Goal: Obtain resource: Download file/media

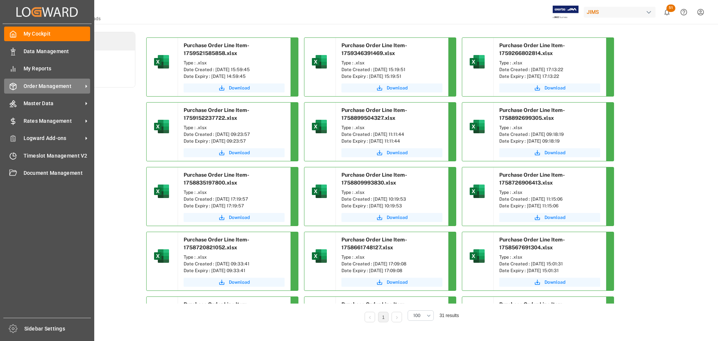
click at [7, 92] on div "Order Management Order Management" at bounding box center [47, 86] width 86 height 15
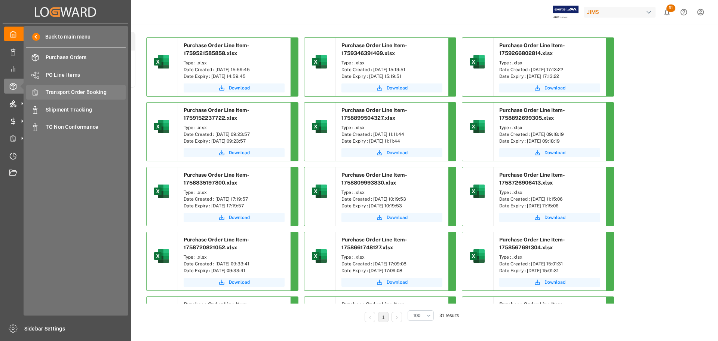
click at [68, 93] on span "Transport Order Booking" at bounding box center [86, 92] width 80 height 8
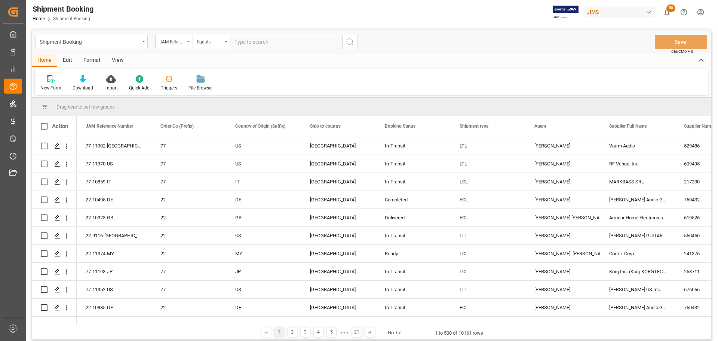
click at [287, 41] on input "text" at bounding box center [286, 42] width 112 height 14
type input "S"
type input "77-11300-[GEOGRAPHIC_DATA]"
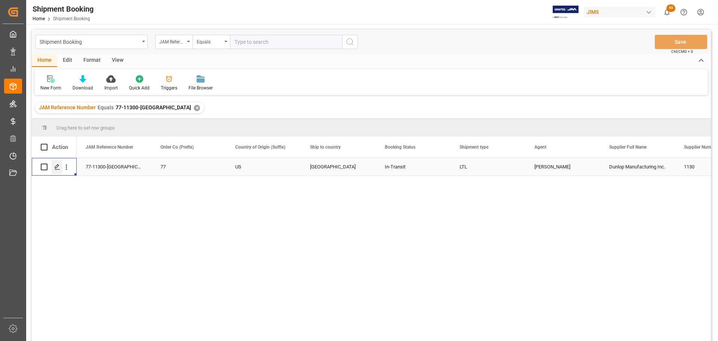
click at [58, 165] on icon "Press SPACE to select this row." at bounding box center [57, 167] width 6 height 6
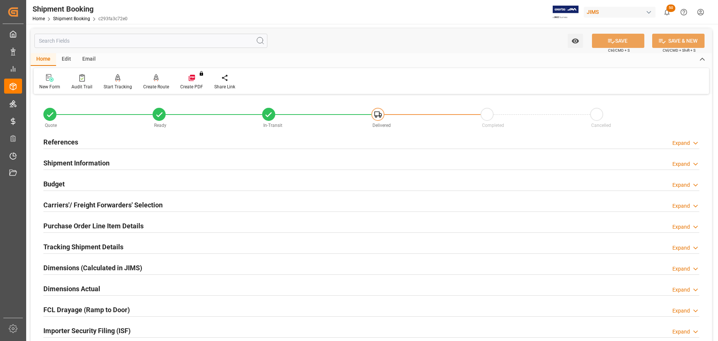
click at [107, 180] on div "Budget Expand" at bounding box center [371, 183] width 656 height 14
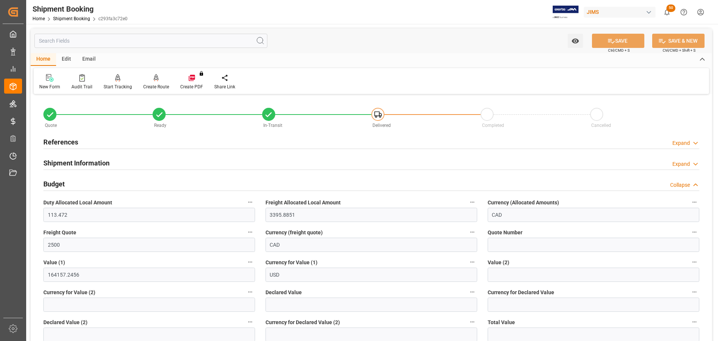
click at [107, 180] on div "Budget Collapse" at bounding box center [371, 183] width 656 height 14
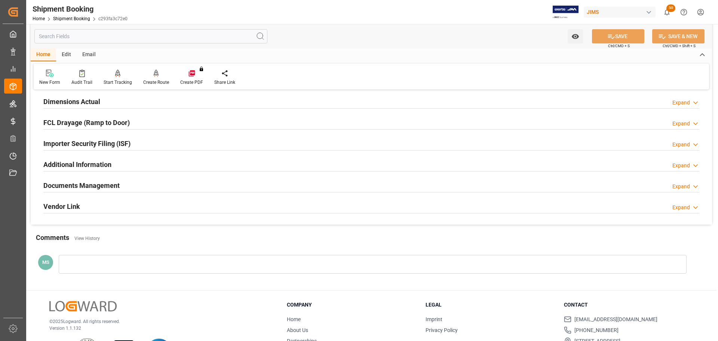
scroll to position [221, 0]
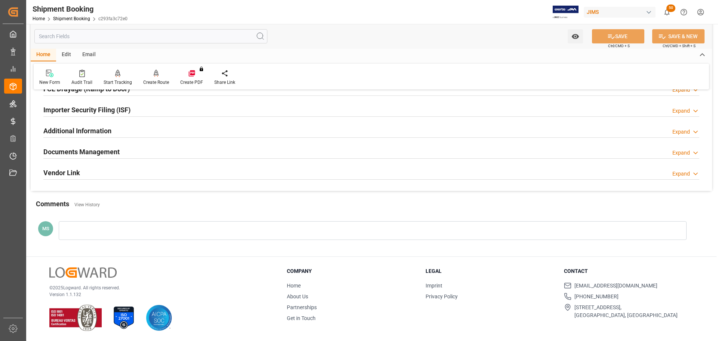
click at [111, 152] on h2 "Documents Management" at bounding box center [81, 152] width 76 height 10
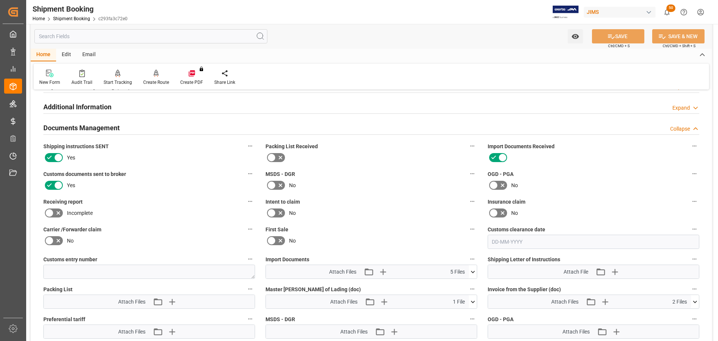
scroll to position [333, 0]
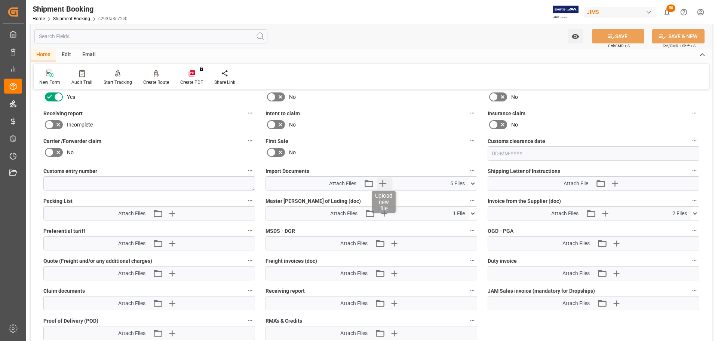
click at [387, 182] on icon "button" at bounding box center [383, 183] width 12 height 12
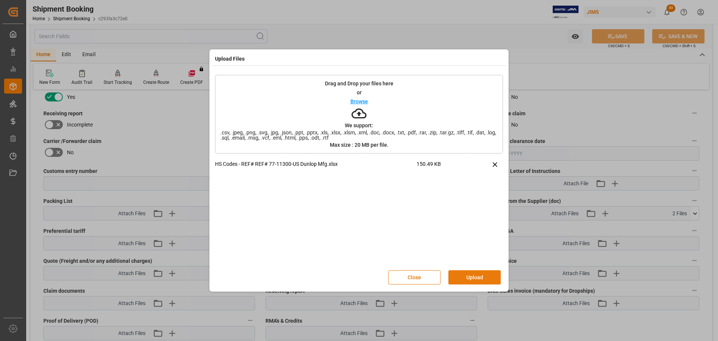
click at [465, 279] on button "Upload" at bounding box center [475, 277] width 52 height 14
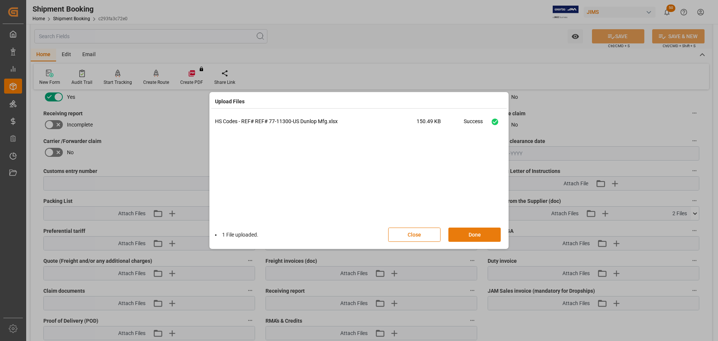
click at [469, 233] on button "Done" at bounding box center [475, 234] width 52 height 14
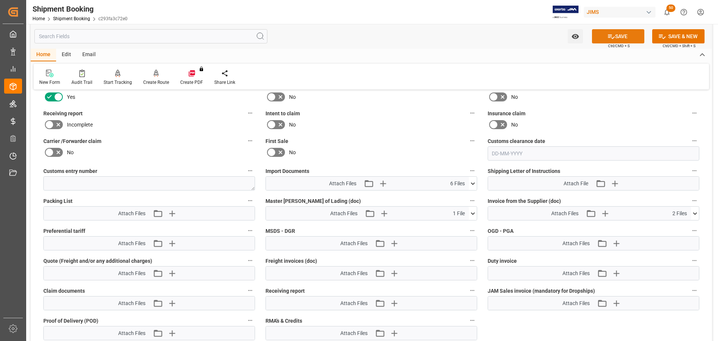
click at [611, 39] on icon at bounding box center [612, 37] width 8 height 8
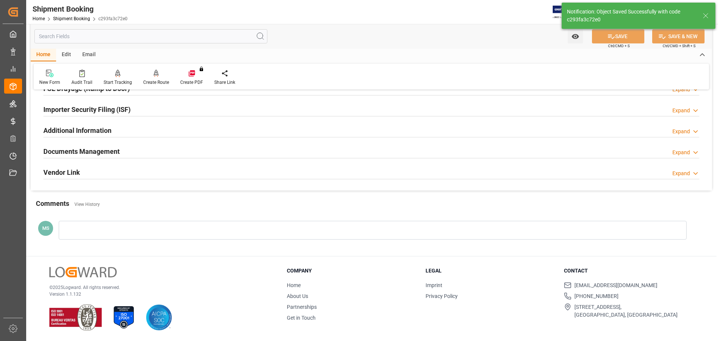
scroll to position [221, 0]
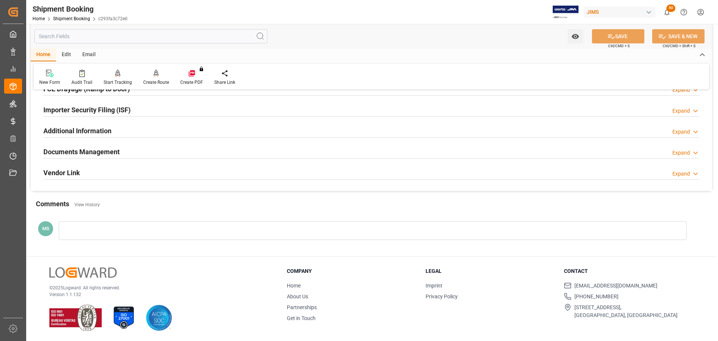
click at [96, 148] on h2 "Documents Management" at bounding box center [81, 152] width 76 height 10
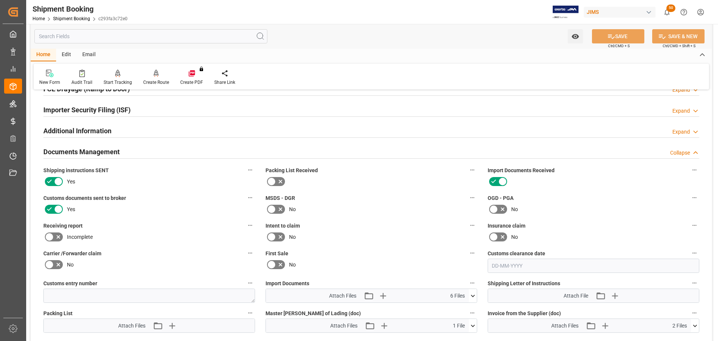
scroll to position [333, 0]
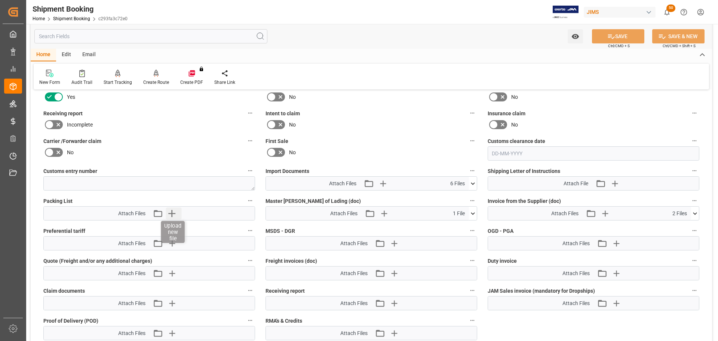
click at [175, 212] on icon "button" at bounding box center [172, 213] width 12 height 12
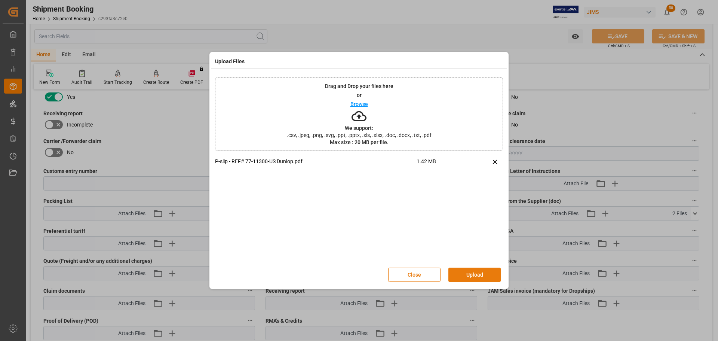
click at [459, 276] on button "Upload" at bounding box center [475, 275] width 52 height 14
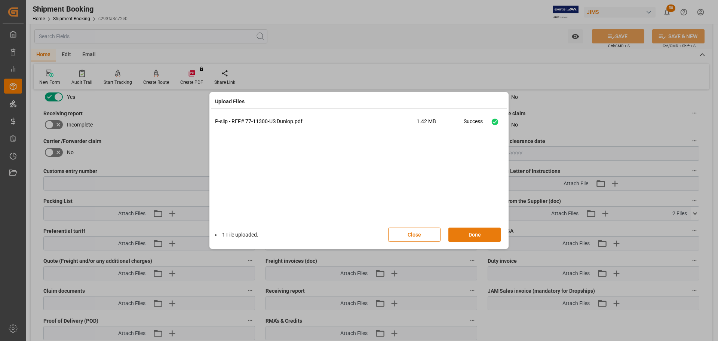
click at [479, 237] on button "Done" at bounding box center [475, 234] width 52 height 14
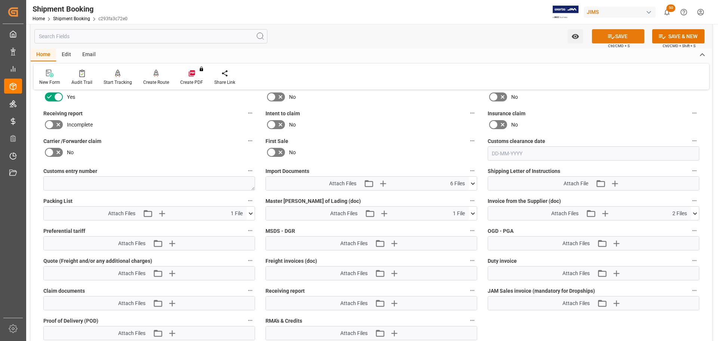
click at [613, 37] on icon at bounding box center [611, 36] width 7 height 4
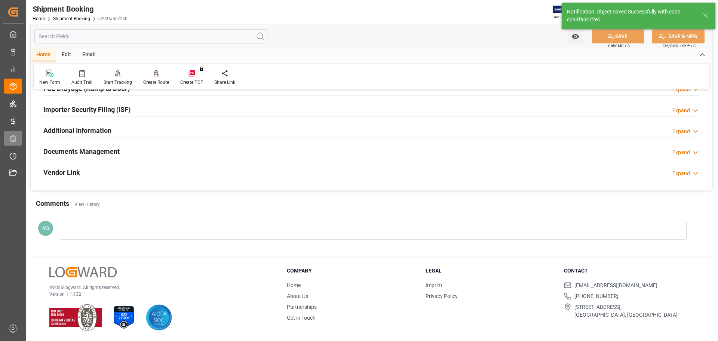
scroll to position [221, 0]
click at [162, 146] on div "Documents Management Expand" at bounding box center [371, 151] width 656 height 14
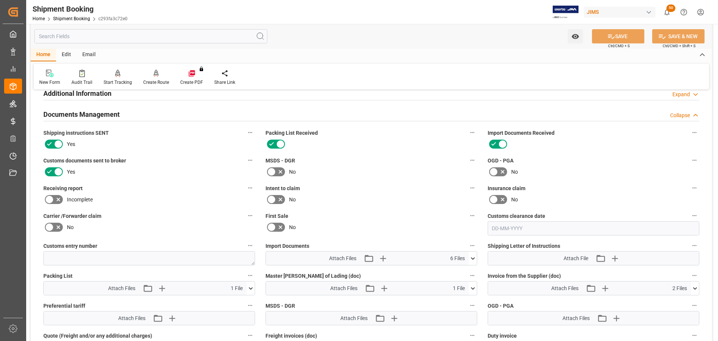
click at [112, 115] on h2 "Documents Management" at bounding box center [81, 114] width 76 height 10
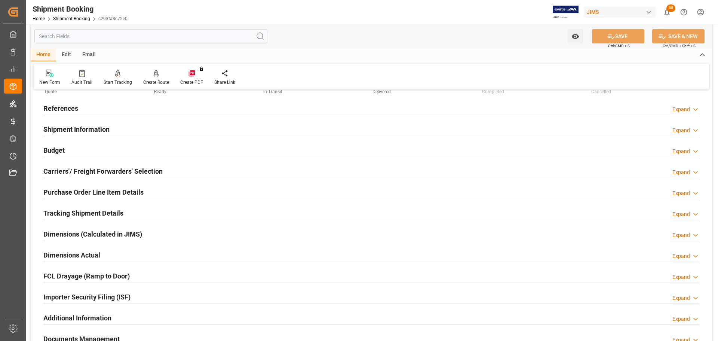
scroll to position [0, 0]
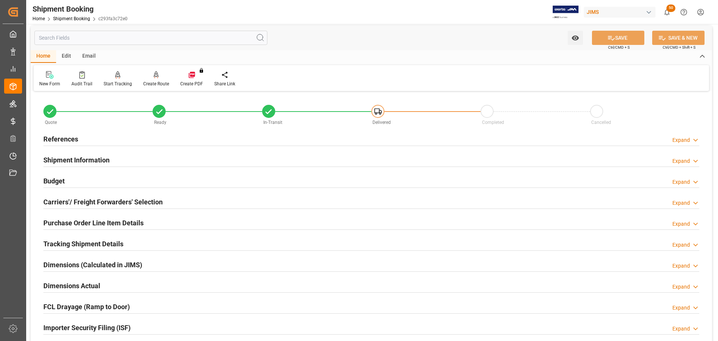
click at [119, 148] on div "Quote Ready In-Transit Delivered Completed Cancelled References Expand JAM Refe…" at bounding box center [372, 250] width 682 height 315
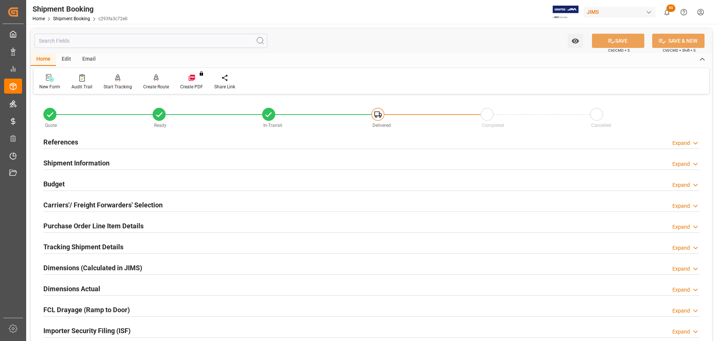
click at [105, 180] on div "Budget Expand" at bounding box center [371, 183] width 656 height 14
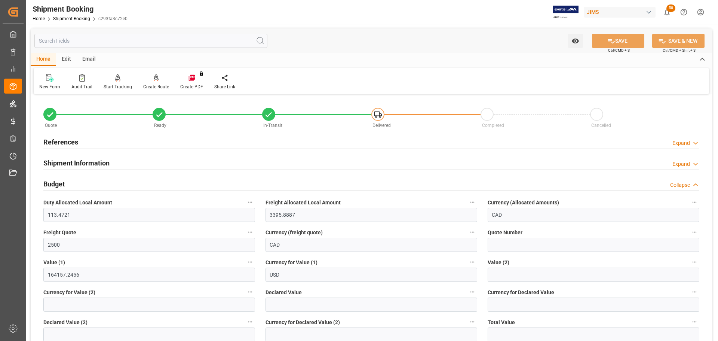
click at [105, 181] on div "Budget Collapse" at bounding box center [371, 183] width 656 height 14
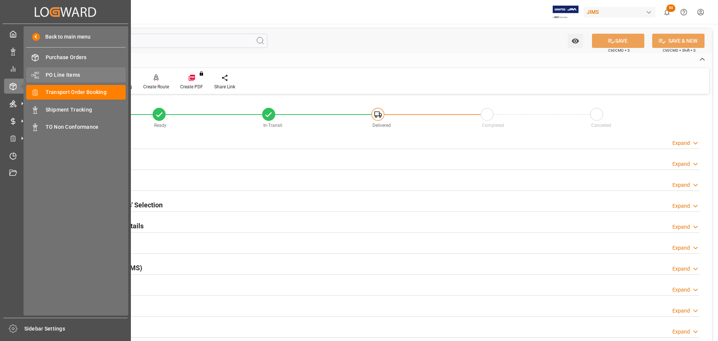
click at [71, 74] on span "PO Line Items" at bounding box center [86, 75] width 80 height 8
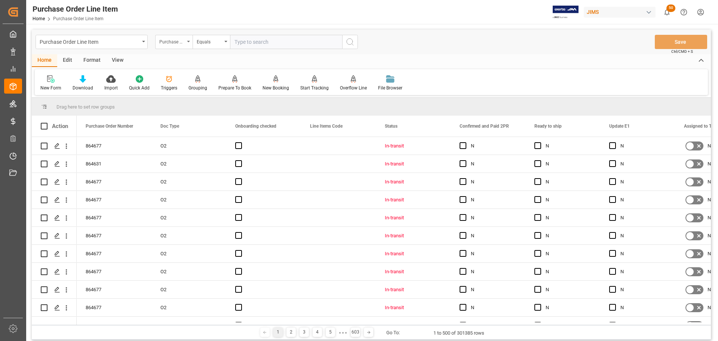
click at [171, 42] on div "Purchase Order Number" at bounding box center [171, 41] width 25 height 9
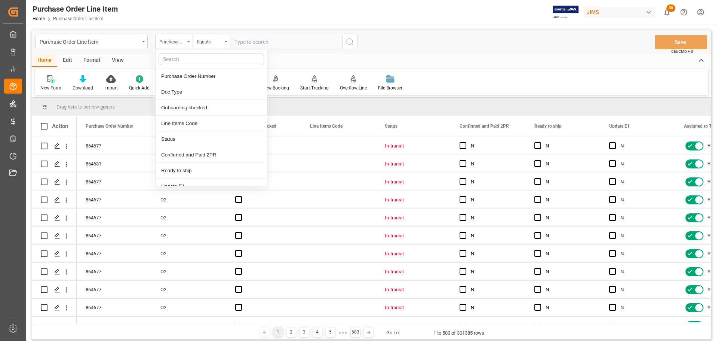
click at [182, 58] on input "text" at bounding box center [212, 59] width 106 height 12
type input "ref"
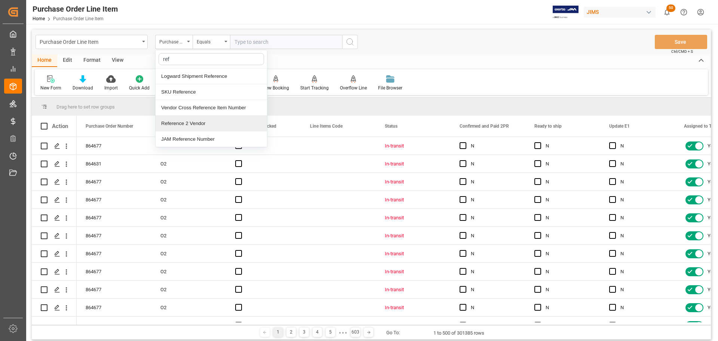
click at [195, 122] on div "Reference 2 Vendor" at bounding box center [211, 124] width 111 height 16
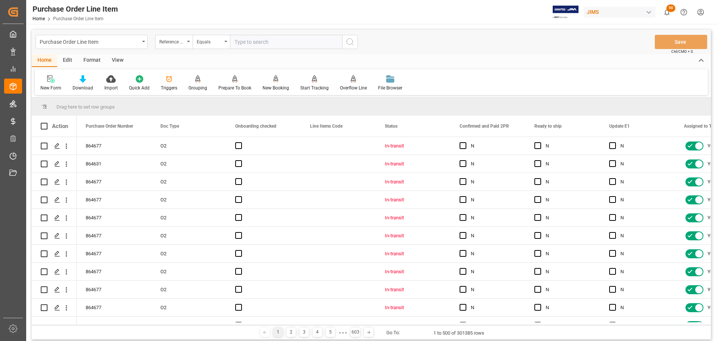
click at [279, 42] on input "text" at bounding box center [286, 42] width 112 height 14
paste input "77-11329-US"
type input "77-11329-US"
drag, startPoint x: 352, startPoint y: 45, endPoint x: 360, endPoint y: 51, distance: 10.1
click at [352, 45] on icon "search button" at bounding box center [350, 41] width 9 height 9
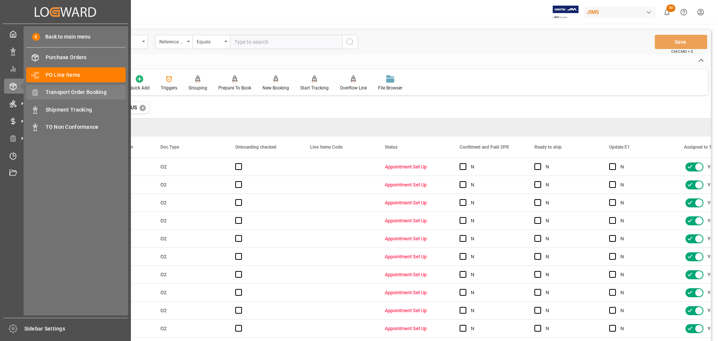
click at [79, 92] on span "Transport Order Booking" at bounding box center [86, 92] width 80 height 8
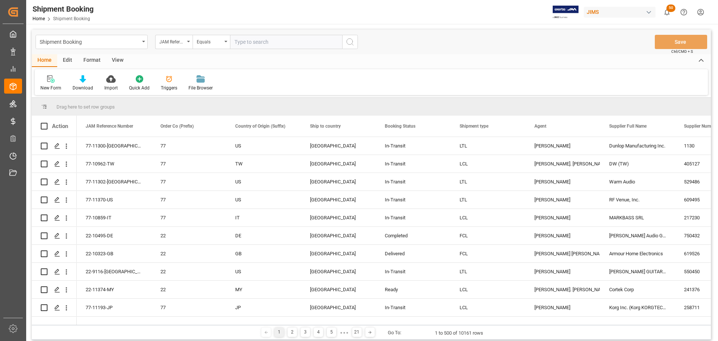
click at [270, 43] on input "text" at bounding box center [286, 42] width 112 height 14
paste input "77-11329-US"
type input "77-11329-US"
click at [357, 41] on button "search button" at bounding box center [350, 42] width 16 height 14
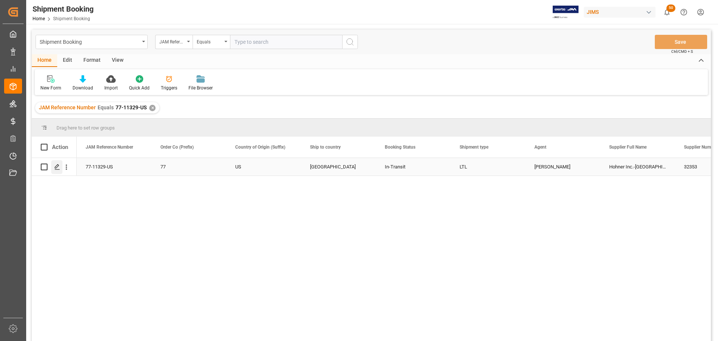
click at [57, 170] on div "Press SPACE to select this row." at bounding box center [56, 167] width 11 height 14
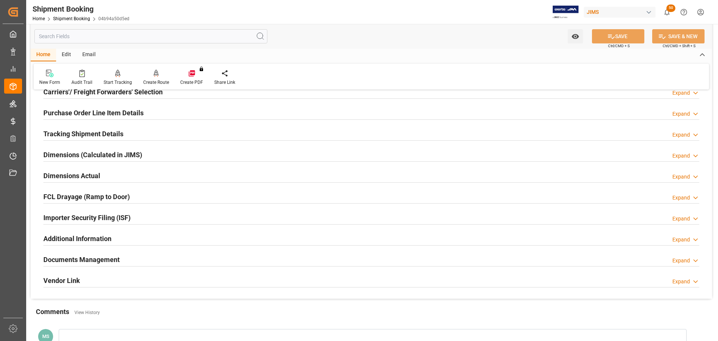
scroll to position [112, 0]
click at [88, 135] on h2 "Tracking Shipment Details" at bounding box center [83, 134] width 80 height 10
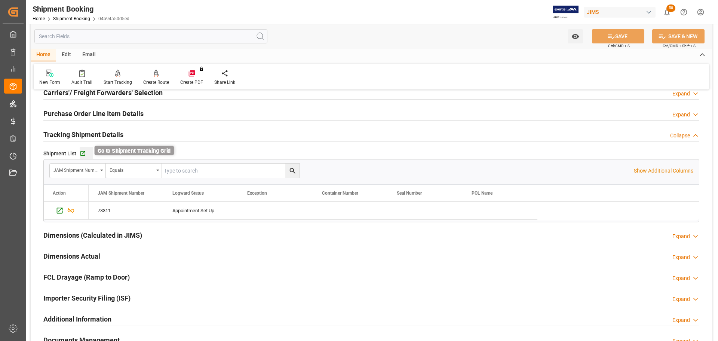
click at [83, 152] on icon "button" at bounding box center [82, 153] width 5 height 5
click at [99, 130] on h2 "Tracking Shipment Details" at bounding box center [83, 134] width 80 height 10
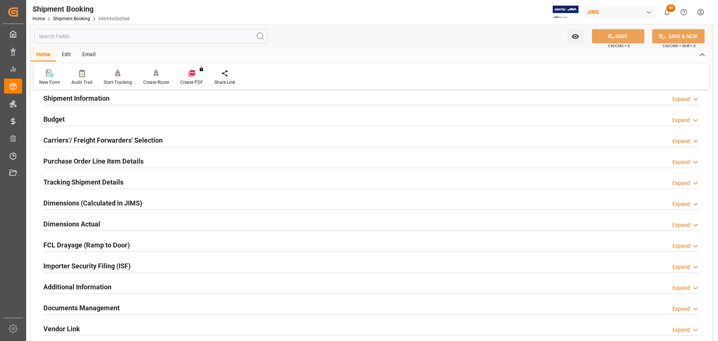
scroll to position [0, 0]
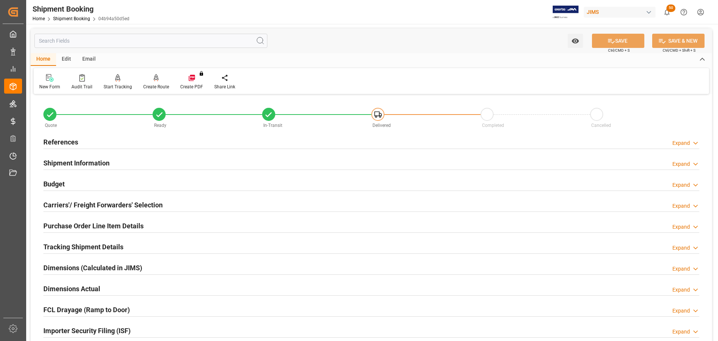
click at [81, 181] on div "Budget Expand" at bounding box center [371, 183] width 656 height 14
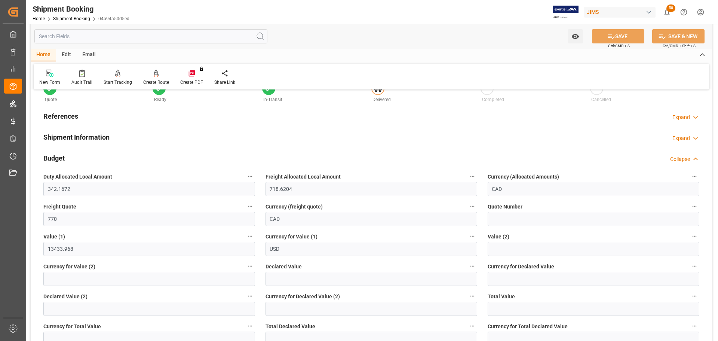
scroll to position [37, 0]
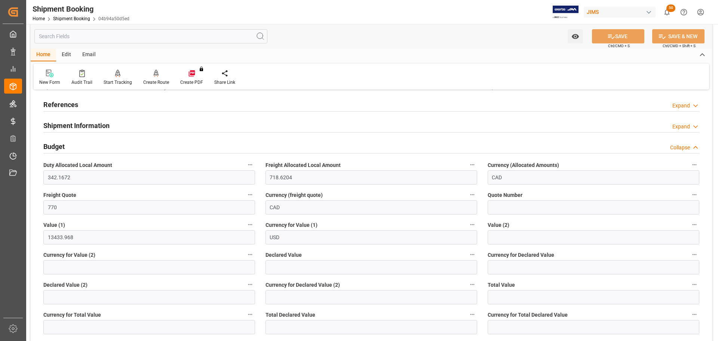
click at [88, 146] on div "Budget Collapse" at bounding box center [371, 146] width 656 height 14
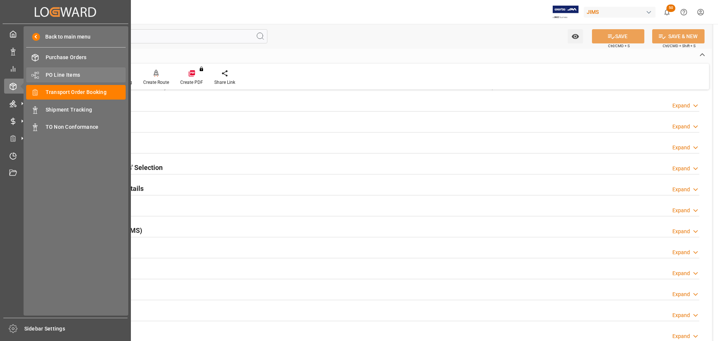
click at [64, 71] on span "PO Line Items" at bounding box center [86, 75] width 80 height 8
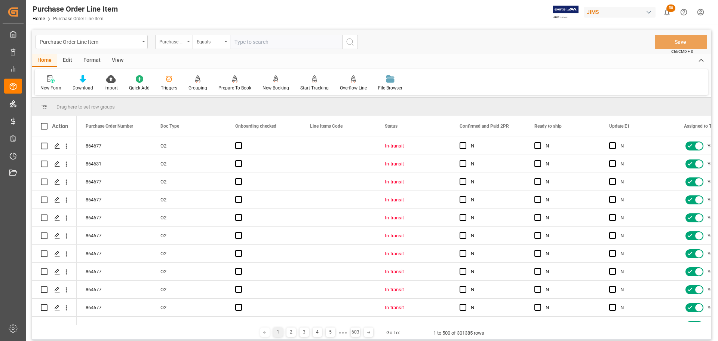
click at [178, 40] on div "Purchase Order Number" at bounding box center [171, 41] width 25 height 9
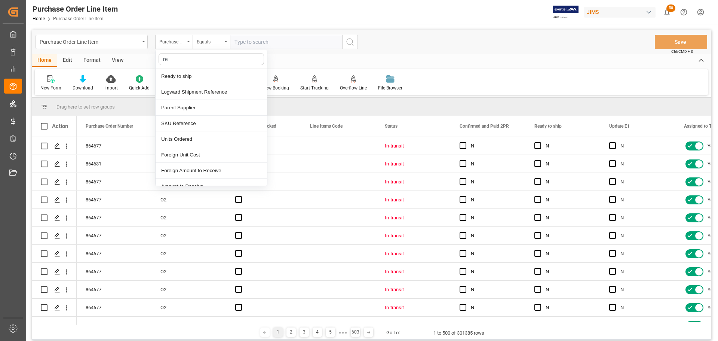
type input "ref"
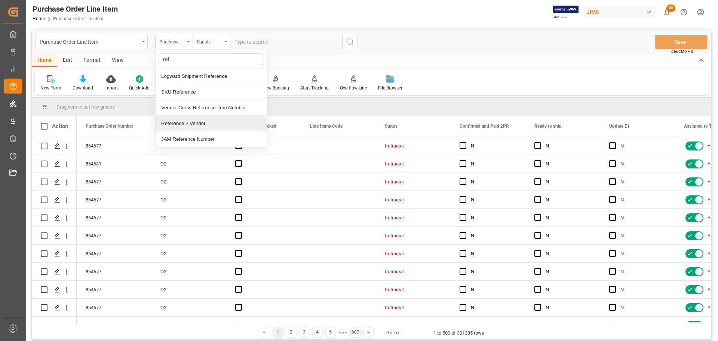
click at [166, 123] on div "Reference 2 Vendor" at bounding box center [211, 124] width 111 height 16
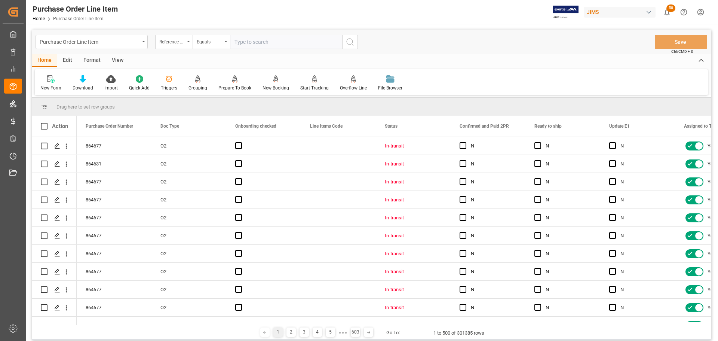
click at [272, 43] on input "text" at bounding box center [286, 42] width 112 height 14
paste input "77-11329-US"
type input "77-11329-US"
click at [350, 41] on icon "search button" at bounding box center [350, 41] width 9 height 9
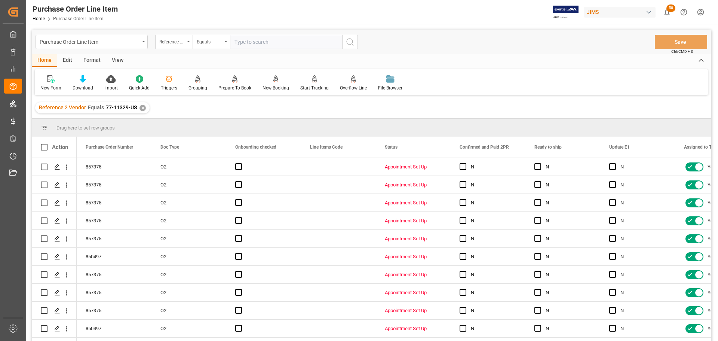
click at [115, 62] on div "View" at bounding box center [117, 60] width 23 height 13
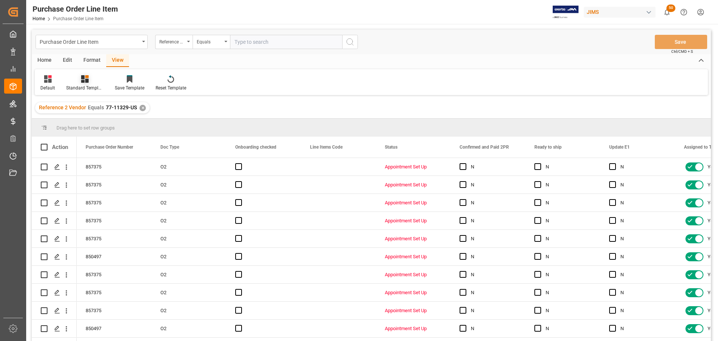
click at [86, 81] on icon at bounding box center [84, 78] width 7 height 7
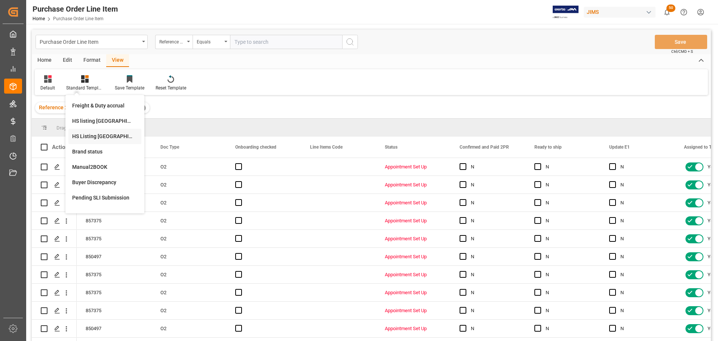
click at [94, 132] on div "HS Listing [GEOGRAPHIC_DATA]" at bounding box center [104, 136] width 73 height 15
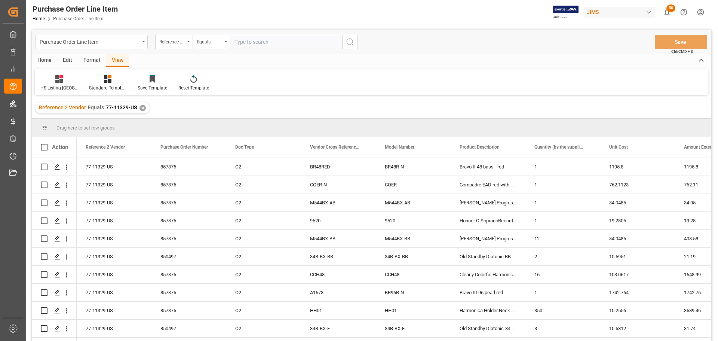
click at [46, 59] on div "Home" at bounding box center [44, 60] width 25 height 13
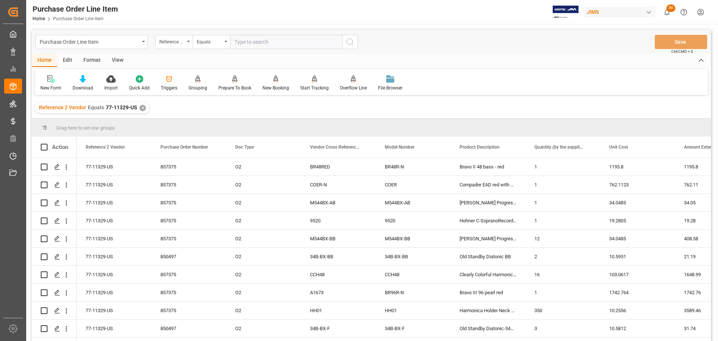
click at [110, 58] on div "View" at bounding box center [117, 60] width 23 height 13
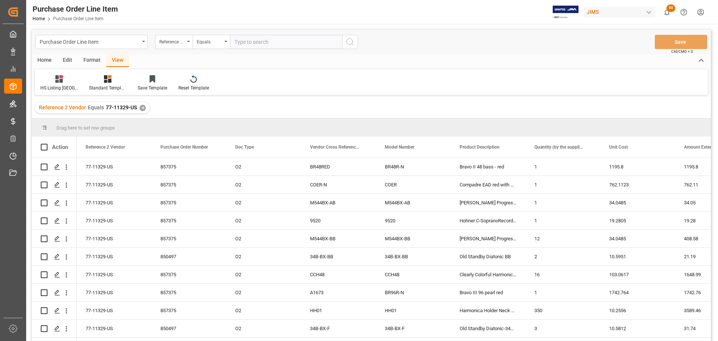
click at [49, 63] on div "Home" at bounding box center [44, 60] width 25 height 13
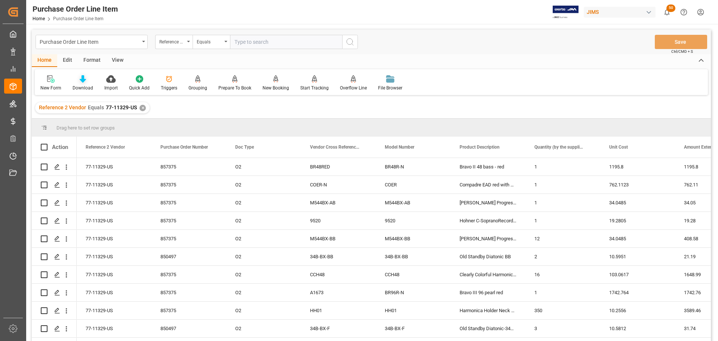
click at [77, 84] on div "Download" at bounding box center [83, 83] width 32 height 16
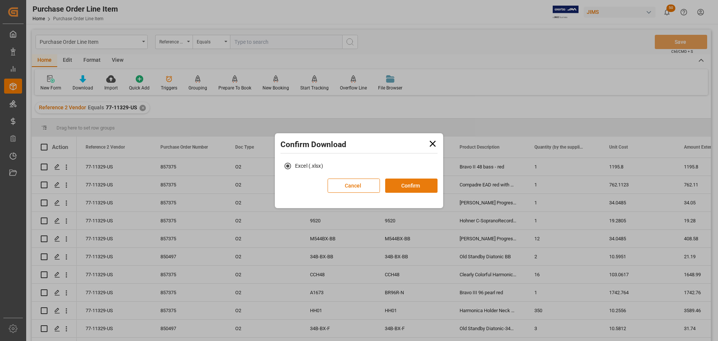
click at [395, 187] on button "Confirm" at bounding box center [411, 185] width 52 height 14
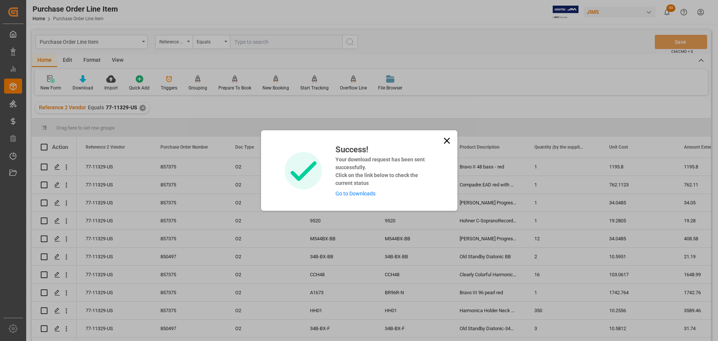
click at [362, 195] on link "Go to Downloads" at bounding box center [356, 193] width 40 height 6
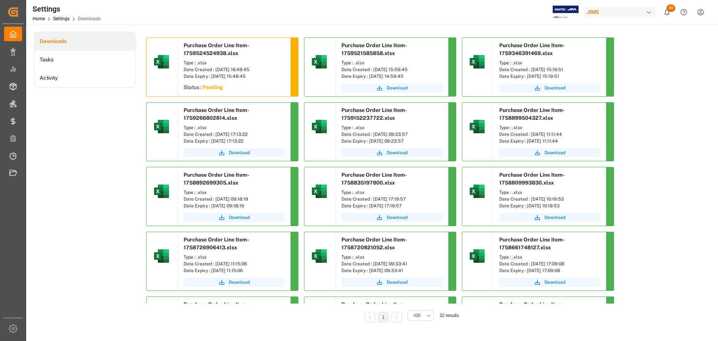
click at [99, 132] on div "Downloads Tasks Activity" at bounding box center [84, 182] width 101 height 301
drag, startPoint x: 78, startPoint y: 127, endPoint x: 86, endPoint y: 130, distance: 8.4
click at [78, 127] on div "Downloads Tasks Activity" at bounding box center [84, 182] width 101 height 301
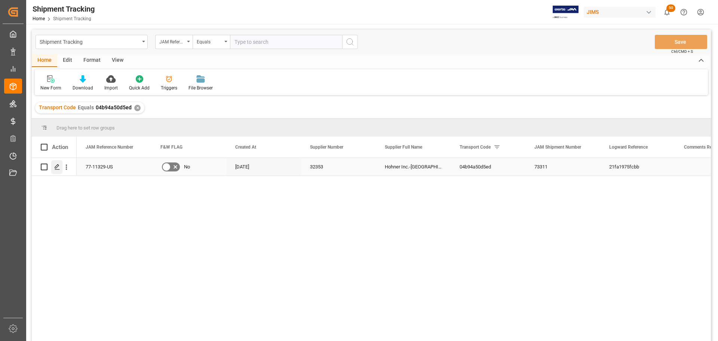
click at [58, 171] on div "Press SPACE to select this row." at bounding box center [56, 167] width 11 height 14
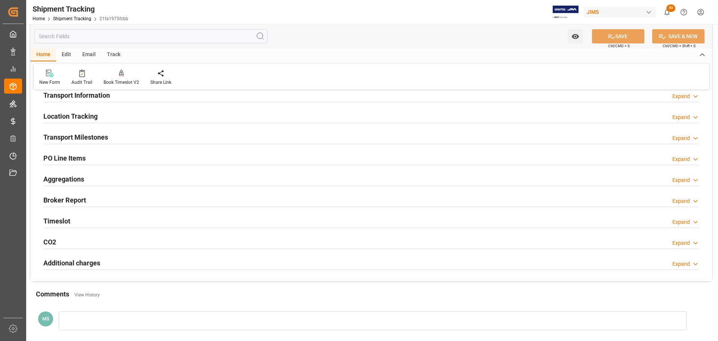
scroll to position [75, 0]
click at [114, 217] on div "Timeslot Expand" at bounding box center [371, 221] width 656 height 14
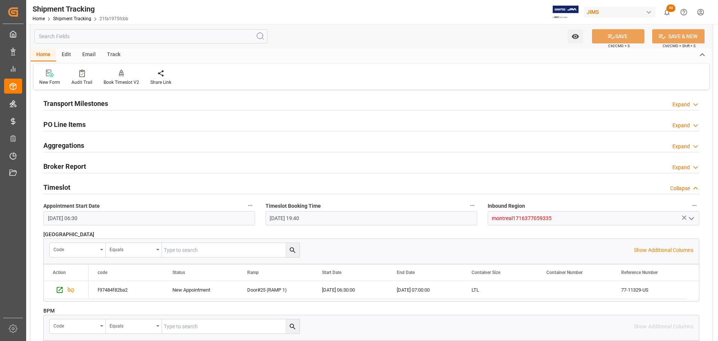
scroll to position [187, 0]
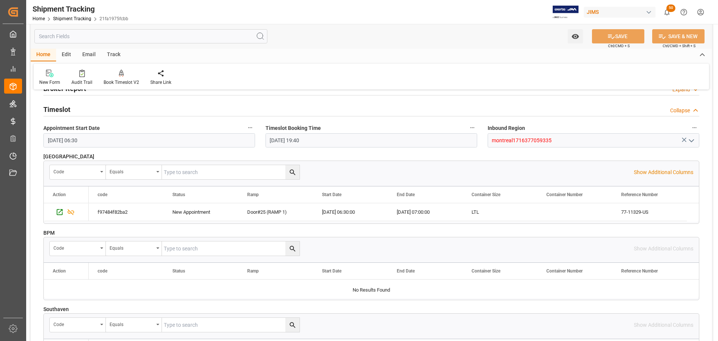
click at [72, 111] on div "Timeslot Collapse" at bounding box center [371, 109] width 656 height 14
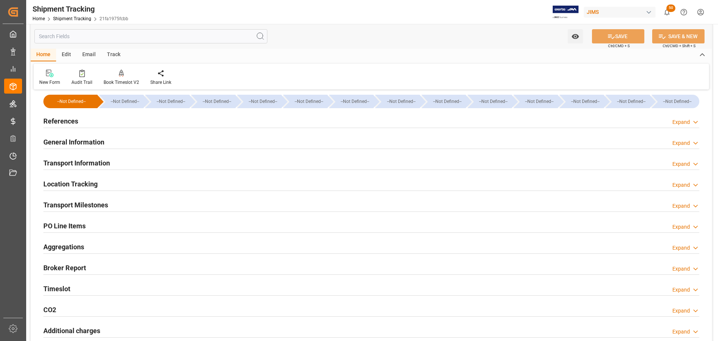
scroll to position [0, 0]
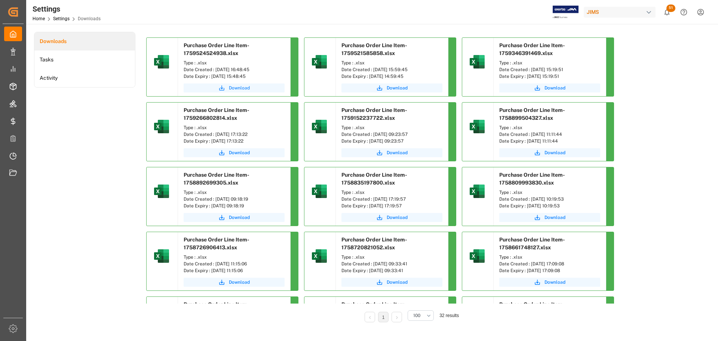
click at [238, 88] on span "Download" at bounding box center [239, 88] width 21 height 7
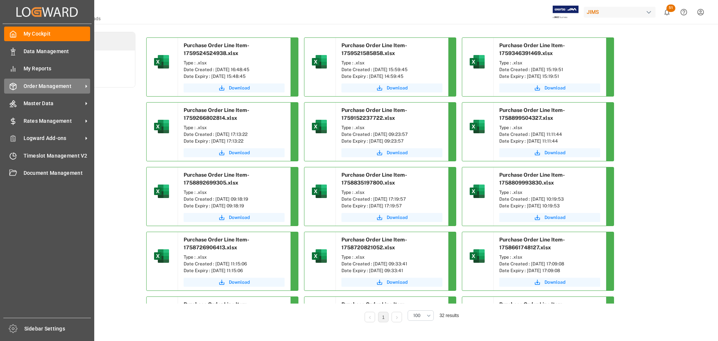
click at [16, 89] on icon at bounding box center [13, 86] width 6 height 7
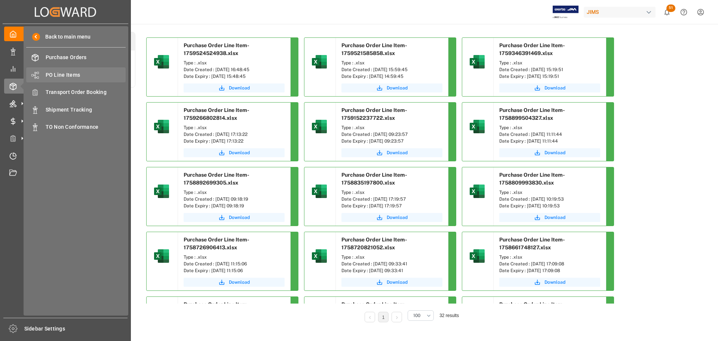
click at [43, 72] on div "PO Line Items PO Line Items" at bounding box center [76, 74] width 100 height 15
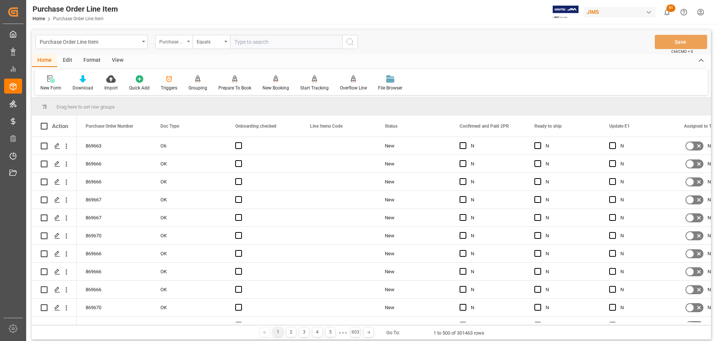
click at [183, 43] on div "Purchase Order Number" at bounding box center [171, 41] width 25 height 9
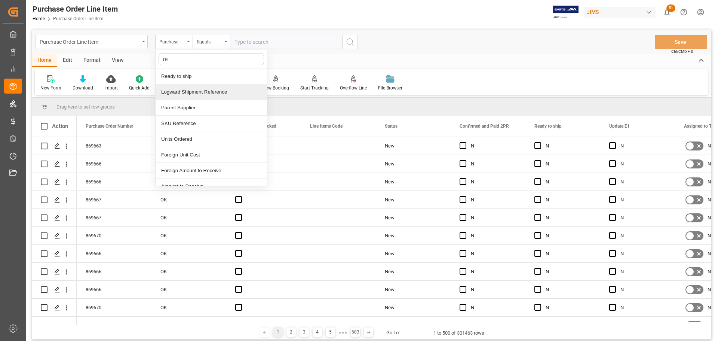
type input "ref"
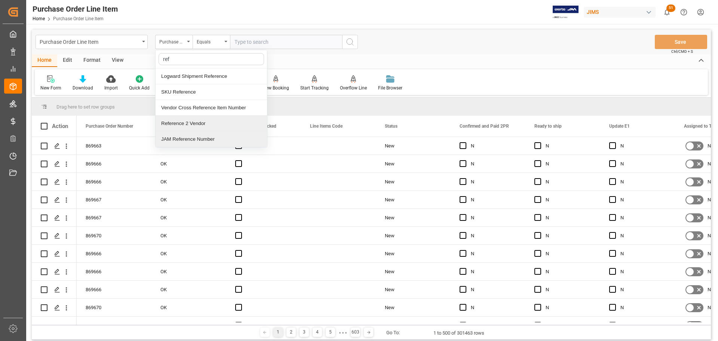
click at [187, 122] on div "Reference 2 Vendor" at bounding box center [211, 124] width 111 height 16
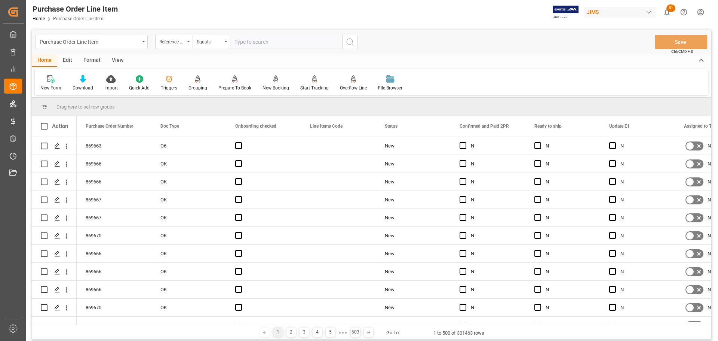
click at [276, 42] on input "text" at bounding box center [286, 42] width 112 height 14
paste input "77-11355-US"
type input "77-11355-US"
click at [352, 42] on icon "search button" at bounding box center [350, 41] width 9 height 9
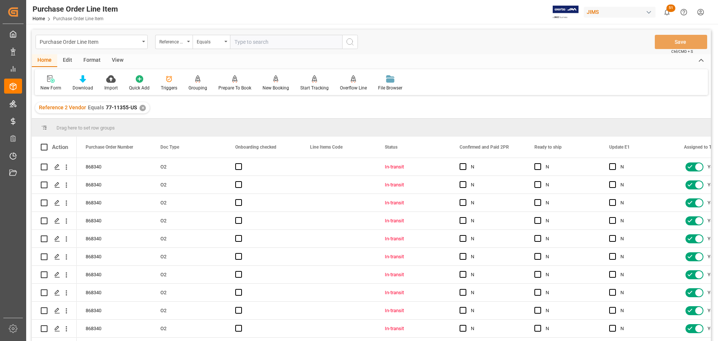
click at [119, 59] on div "View" at bounding box center [117, 60] width 23 height 13
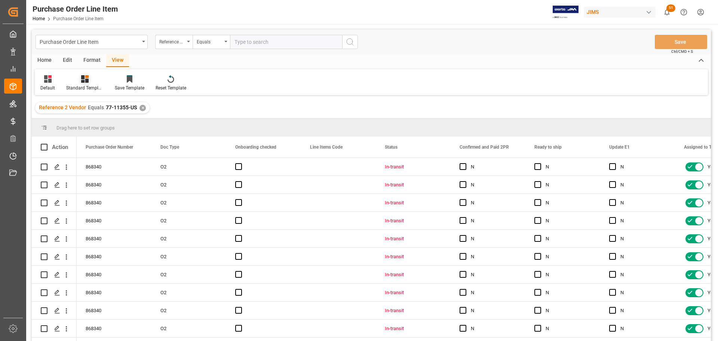
click at [91, 81] on div at bounding box center [84, 79] width 37 height 8
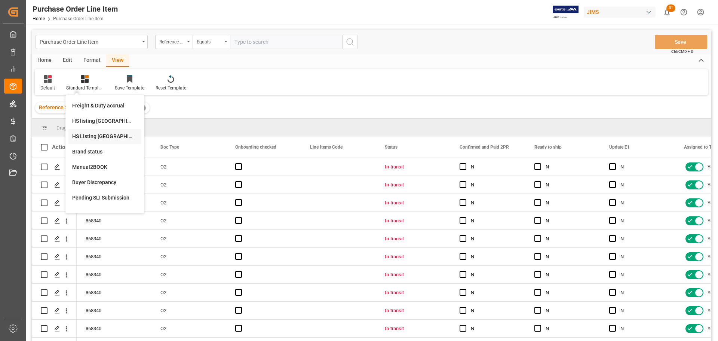
click at [92, 137] on div "HS Listing [GEOGRAPHIC_DATA]" at bounding box center [104, 136] width 65 height 8
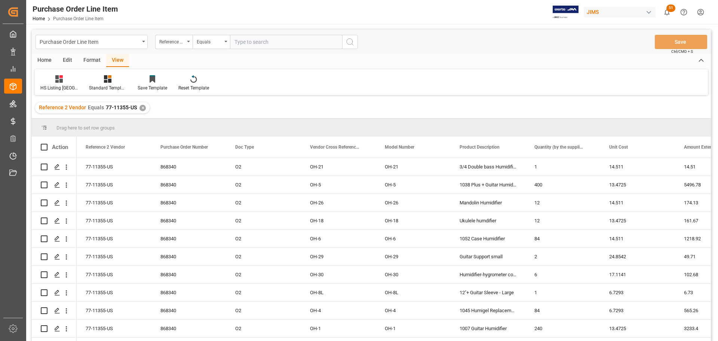
click at [44, 60] on div "Home" at bounding box center [44, 60] width 25 height 13
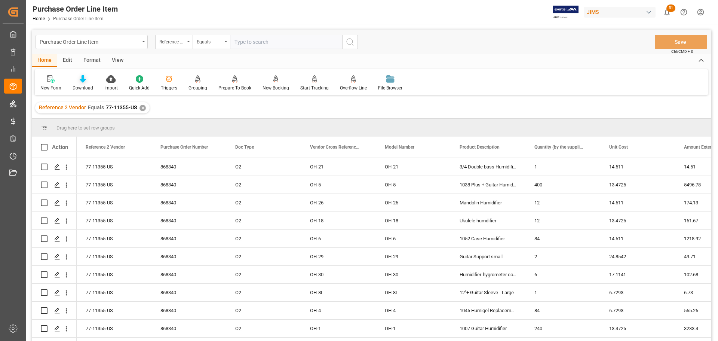
click at [86, 77] on div at bounding box center [83, 79] width 21 height 8
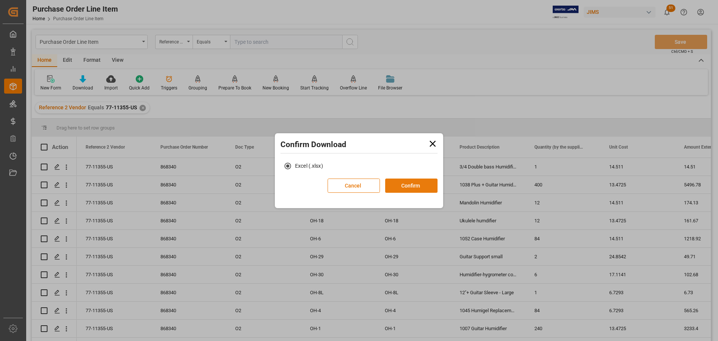
click at [402, 183] on button "Confirm" at bounding box center [411, 185] width 52 height 14
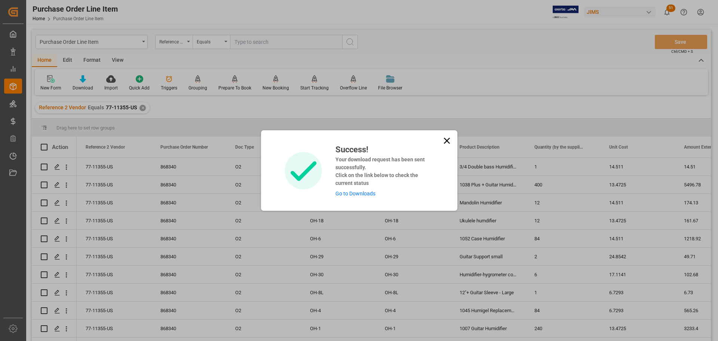
click at [355, 193] on link "Go to Downloads" at bounding box center [356, 193] width 40 height 6
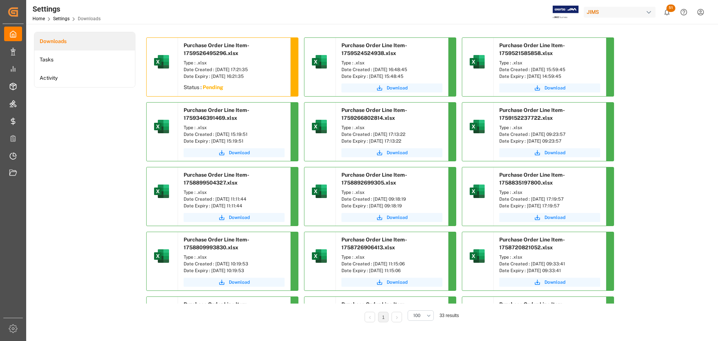
click at [89, 110] on div "Downloads Tasks Activity" at bounding box center [84, 182] width 101 height 301
